Goal: Information Seeking & Learning: Learn about a topic

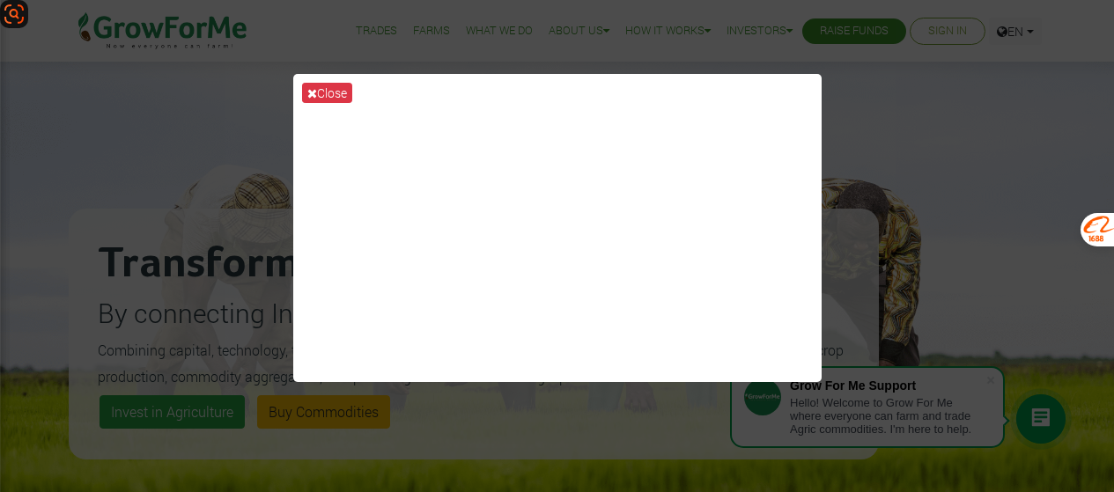
click at [864, 126] on div "Close" at bounding box center [557, 246] width 1114 height 492
click at [890, 114] on div "Close" at bounding box center [557, 246] width 1114 height 492
drag, startPoint x: 889, startPoint y: 112, endPoint x: 489, endPoint y: 426, distance: 508.7
click at [489, 426] on div "Close" at bounding box center [557, 246] width 1114 height 492
click at [317, 89] on button "Close" at bounding box center [327, 93] width 50 height 20
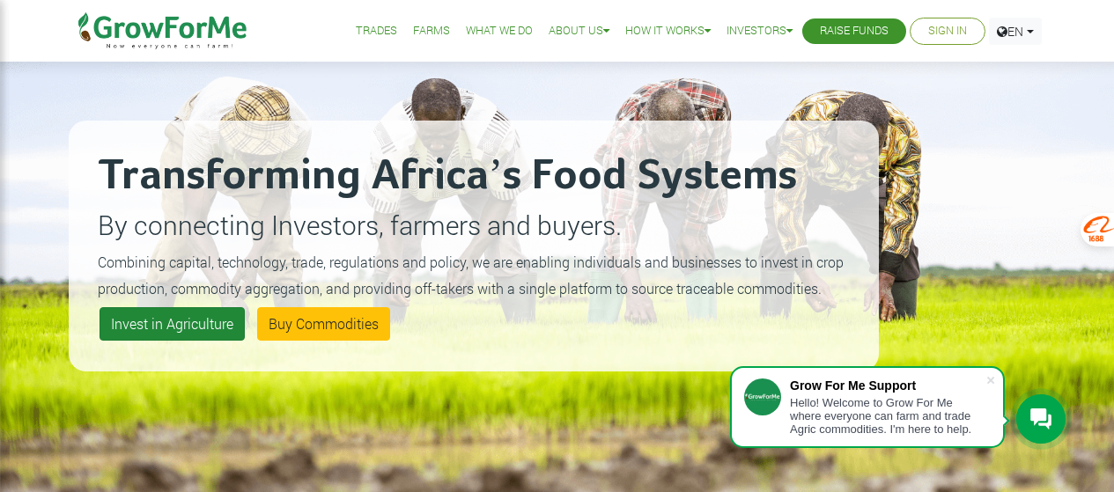
scroll to position [176, 0]
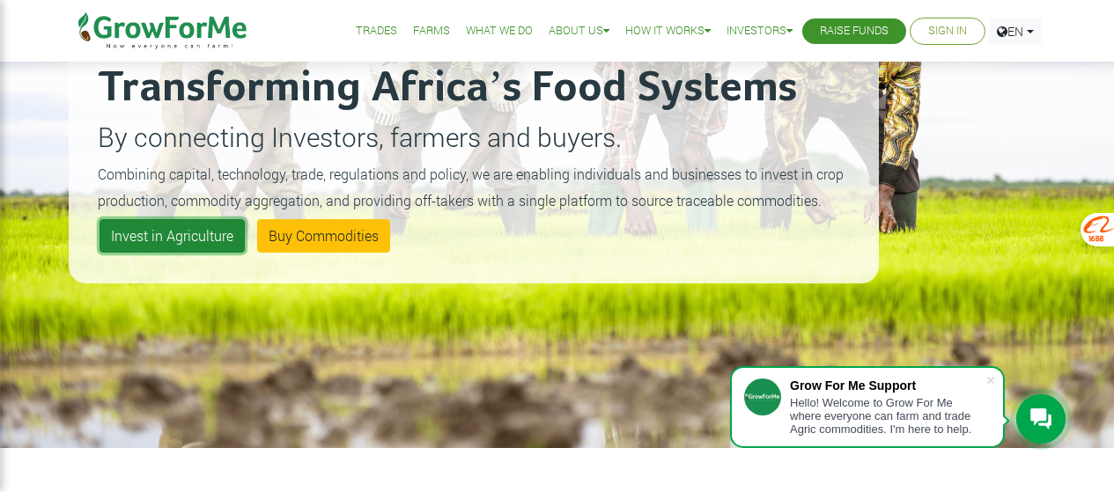
click at [229, 228] on link "Invest in Agriculture" at bounding box center [172, 235] width 145 height 33
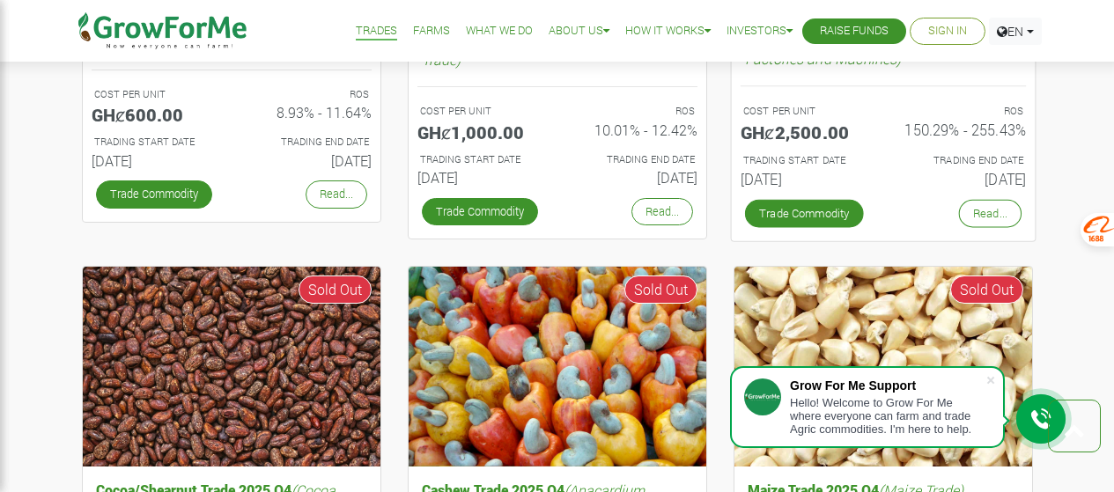
scroll to position [793, 0]
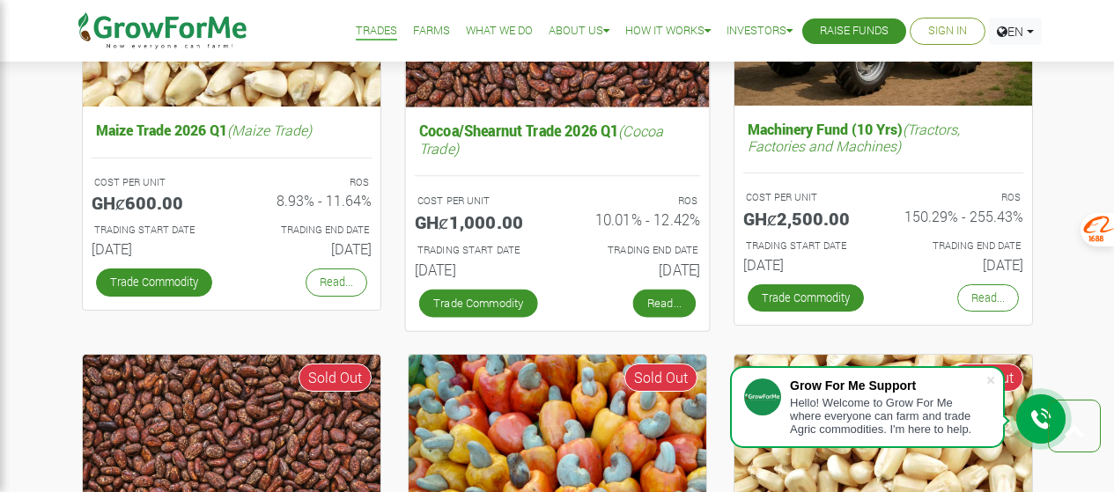
click at [655, 295] on link "Read..." at bounding box center [663, 303] width 63 height 28
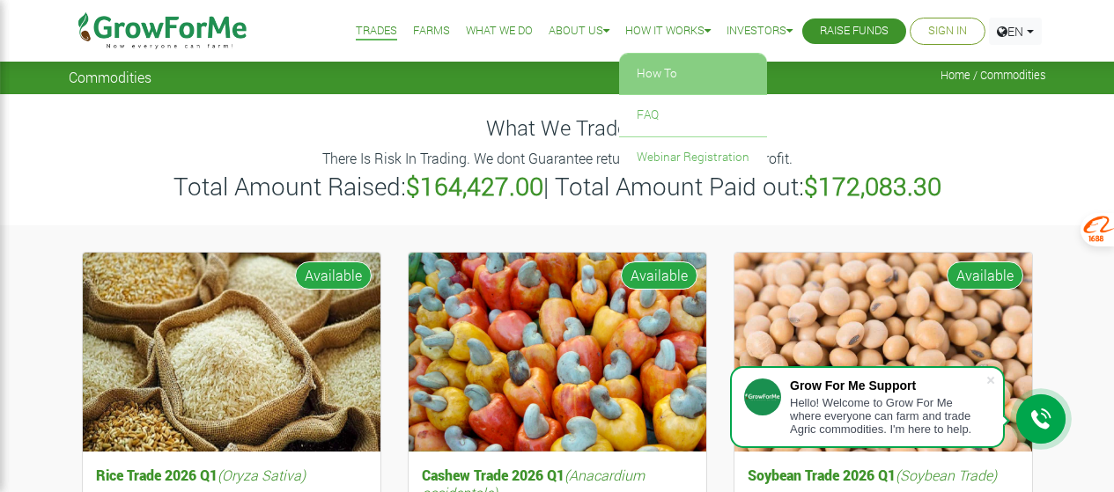
click at [653, 77] on link "How To" at bounding box center [693, 74] width 148 height 41
